Goal: Task Accomplishment & Management: Manage account settings

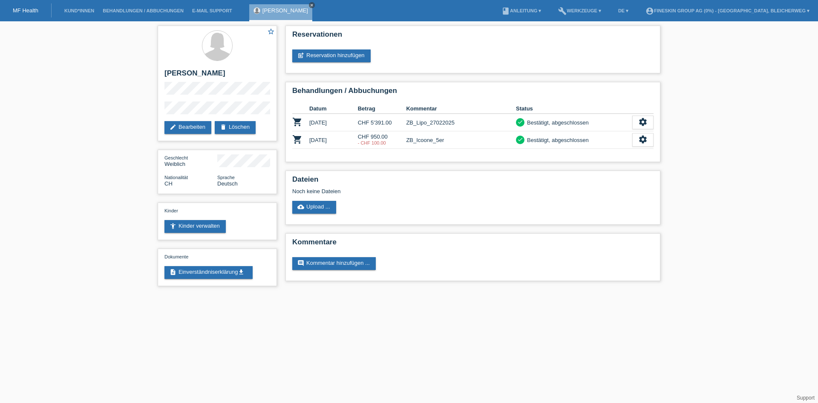
click at [310, 3] on icon "close" at bounding box center [312, 5] width 4 height 4
click at [26, 9] on link "MF Health" at bounding box center [26, 10] width 26 height 6
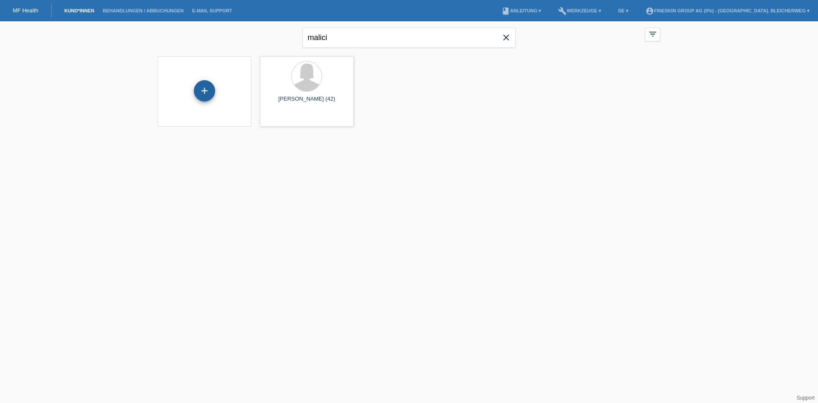
click at [211, 91] on div "+" at bounding box center [204, 90] width 21 height 21
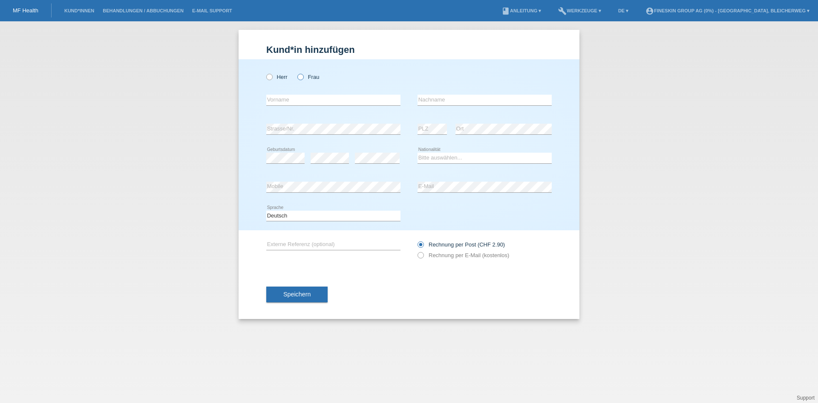
click at [296, 72] on icon at bounding box center [296, 72] width 0 height 0
click at [302, 78] on input "Frau" at bounding box center [301, 77] width 6 height 6
radio input "true"
click at [305, 102] on input "text" at bounding box center [333, 100] width 134 height 11
type input "Natascha"
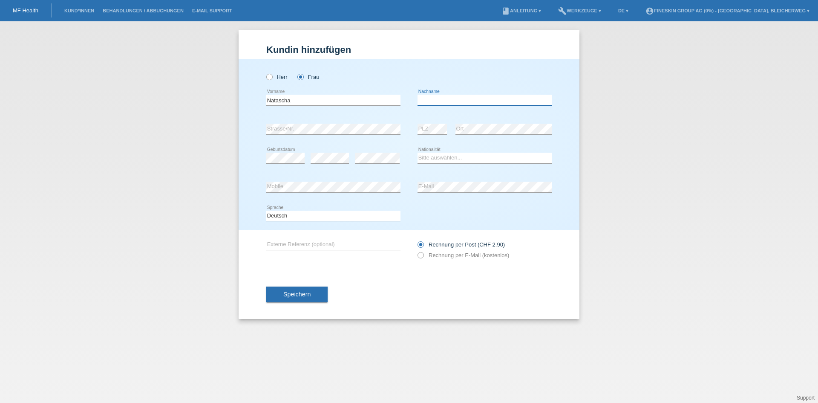
click at [445, 100] on input "text" at bounding box center [485, 100] width 134 height 11
paste input "Sütterlin"
type input "Sütterlin"
drag, startPoint x: 448, startPoint y: 159, endPoint x: 445, endPoint y: 163, distance: 4.4
click at [448, 159] on select "Bitte auswählen... Schweiz Deutschland Liechtenstein Österreich ------------ Af…" at bounding box center [485, 158] width 134 height 10
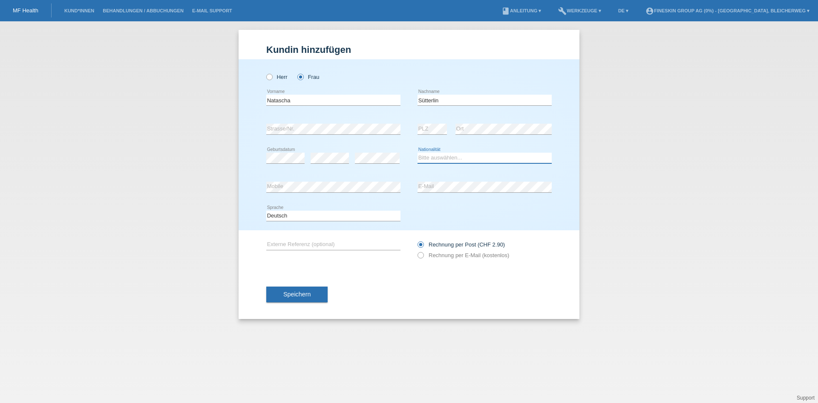
select select "CH"
click at [418, 153] on select "Bitte auswählen... Schweiz Deutschland Liechtenstein Österreich ------------ Af…" at bounding box center [485, 158] width 134 height 10
click at [416, 251] on icon at bounding box center [416, 251] width 0 height 0
click at [422, 256] on input "Rechnung per E-Mail (kostenlos)" at bounding box center [421, 257] width 6 height 11
radio input "true"
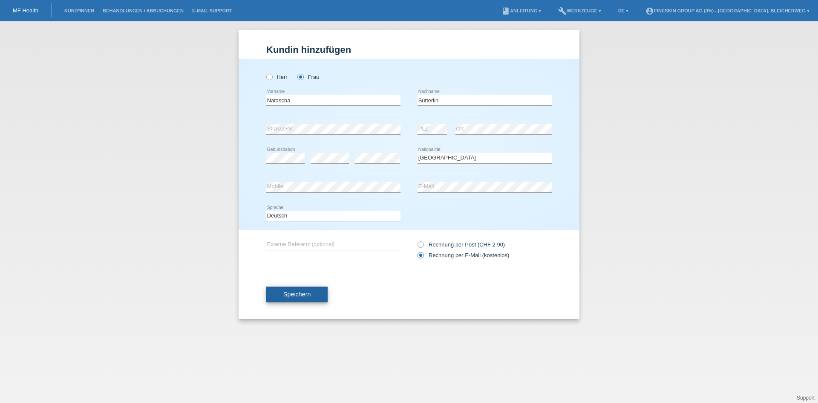
click at [310, 291] on span "Speichern" at bounding box center [296, 294] width 27 height 7
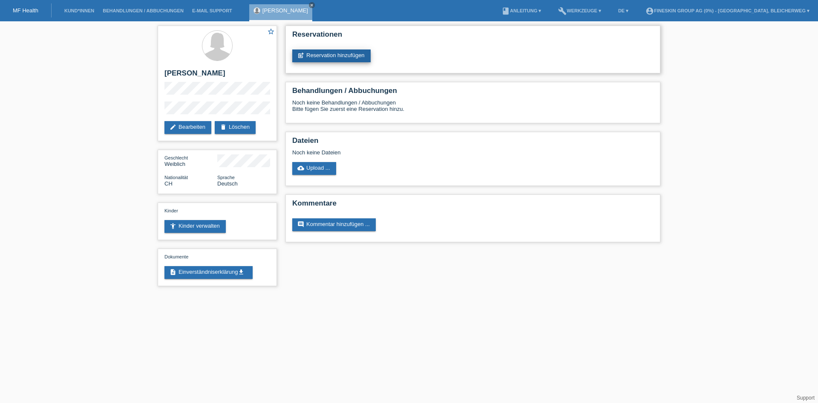
click at [346, 56] on link "post_add Reservation hinzufügen" at bounding box center [331, 55] width 78 height 13
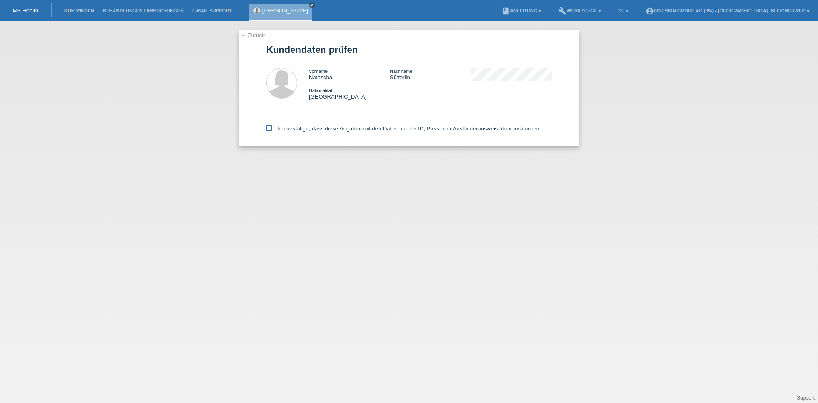
click at [269, 128] on icon at bounding box center [269, 128] width 6 height 6
click at [269, 128] on input "Ich bestätige, dass diese Angaben mit den Daten auf der ID, Pass oder Ausländer…" at bounding box center [269, 128] width 6 height 6
checkbox input "true"
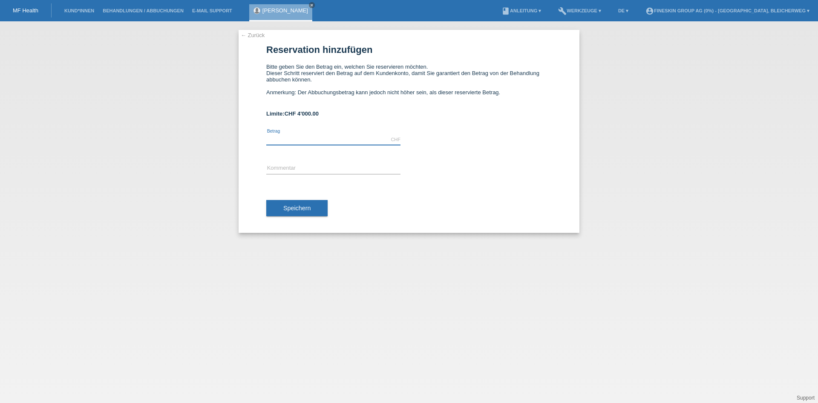
drag, startPoint x: 318, startPoint y: 141, endPoint x: 324, endPoint y: 141, distance: 6.4
click at [318, 141] on input "text" at bounding box center [333, 139] width 134 height 11
type input "440.00"
click at [281, 168] on input "text" at bounding box center [333, 168] width 134 height 11
type input "ZB_Hyaluron"
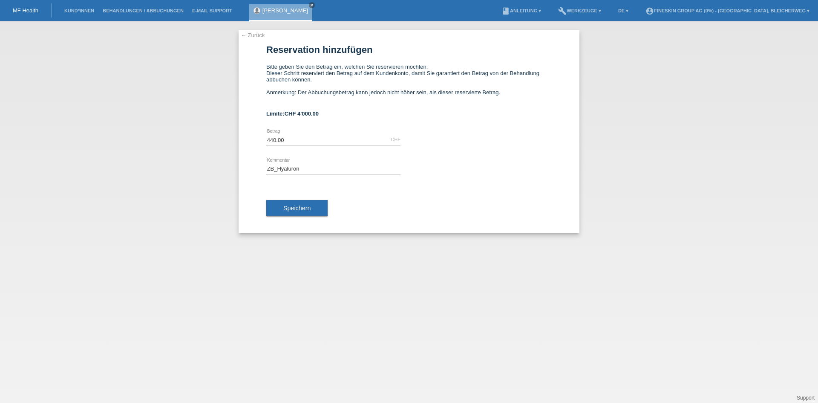
click at [313, 208] on button "Speichern" at bounding box center [296, 208] width 61 height 16
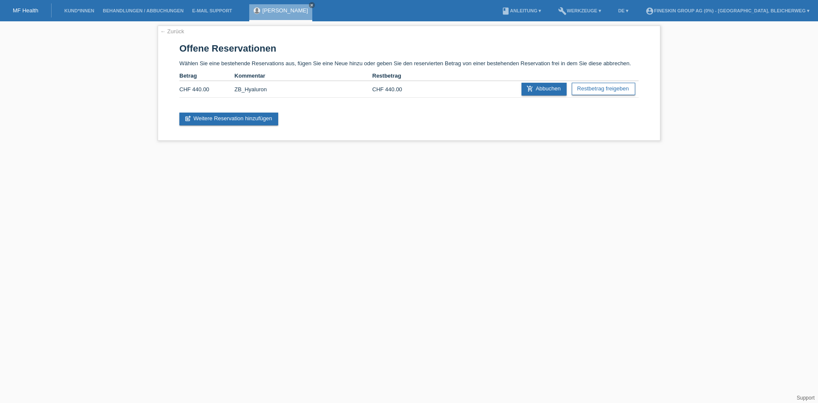
click at [283, 8] on link "[PERSON_NAME]" at bounding box center [286, 10] width 46 height 6
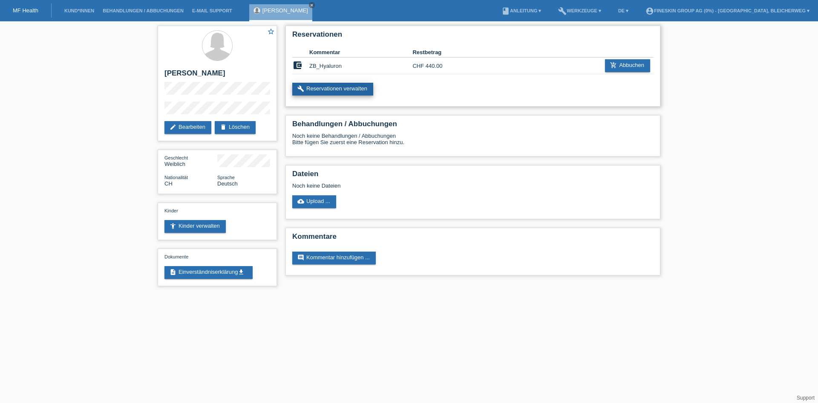
click at [347, 90] on link "build Reservationen verwalten" at bounding box center [332, 89] width 81 height 13
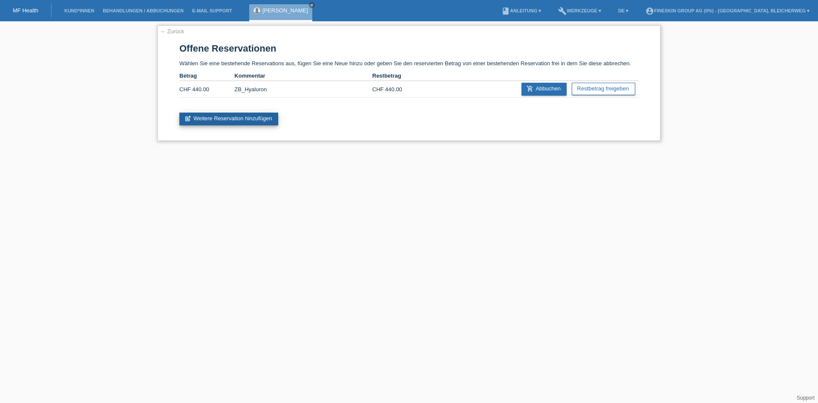
click at [239, 116] on link "post_add Weitere Reservation hinzufügen" at bounding box center [228, 119] width 99 height 13
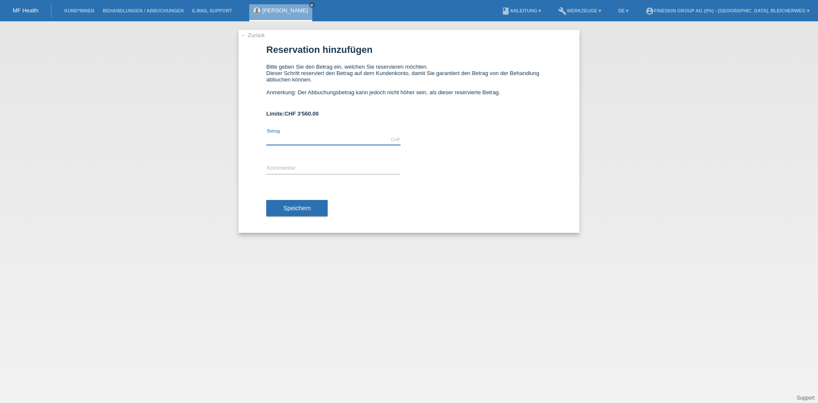
click at [301, 139] on input "text" at bounding box center [333, 139] width 134 height 11
type input "500.00"
click at [278, 165] on input "text" at bounding box center [333, 168] width 134 height 11
type input "ZB_Hyaluron"
click at [300, 206] on span "Speichern" at bounding box center [296, 208] width 27 height 7
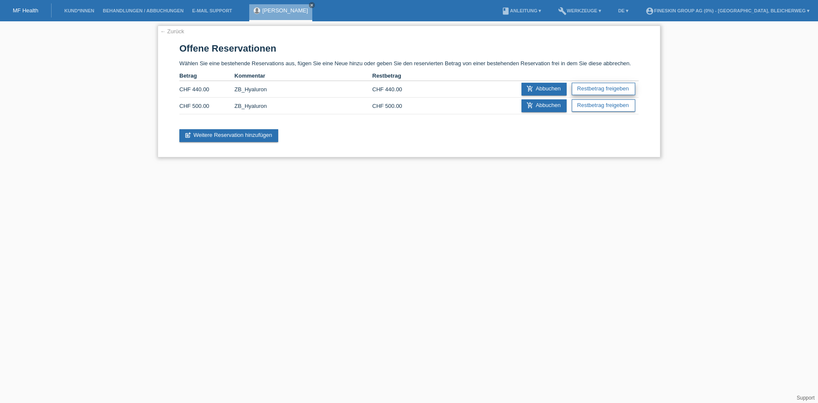
click at [617, 87] on link "Restbetrag freigeben" at bounding box center [604, 89] width 64 height 12
